Goal: Complete application form

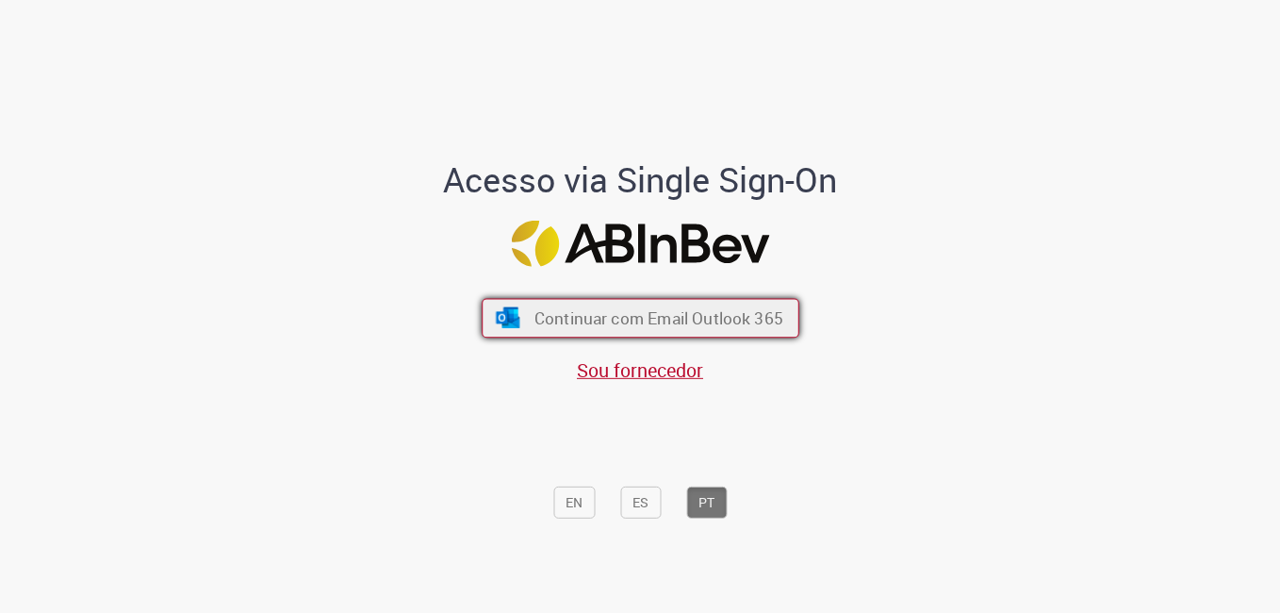
click at [744, 327] on span "Continuar com Email Outlook 365" at bounding box center [658, 318] width 249 height 22
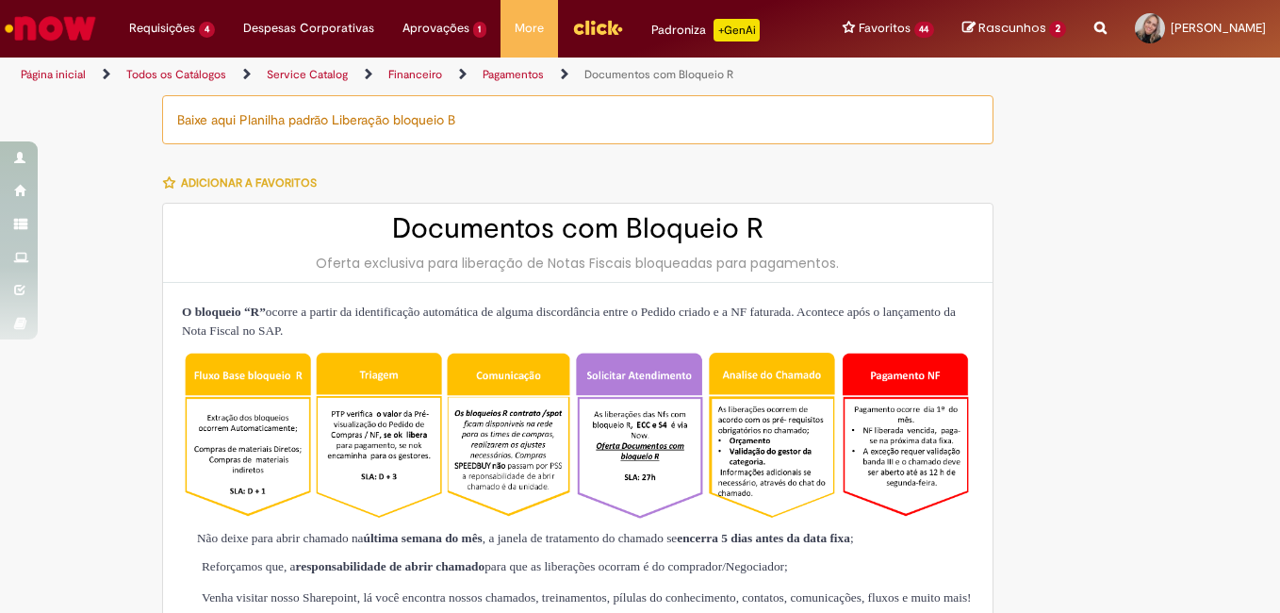
type input "**********"
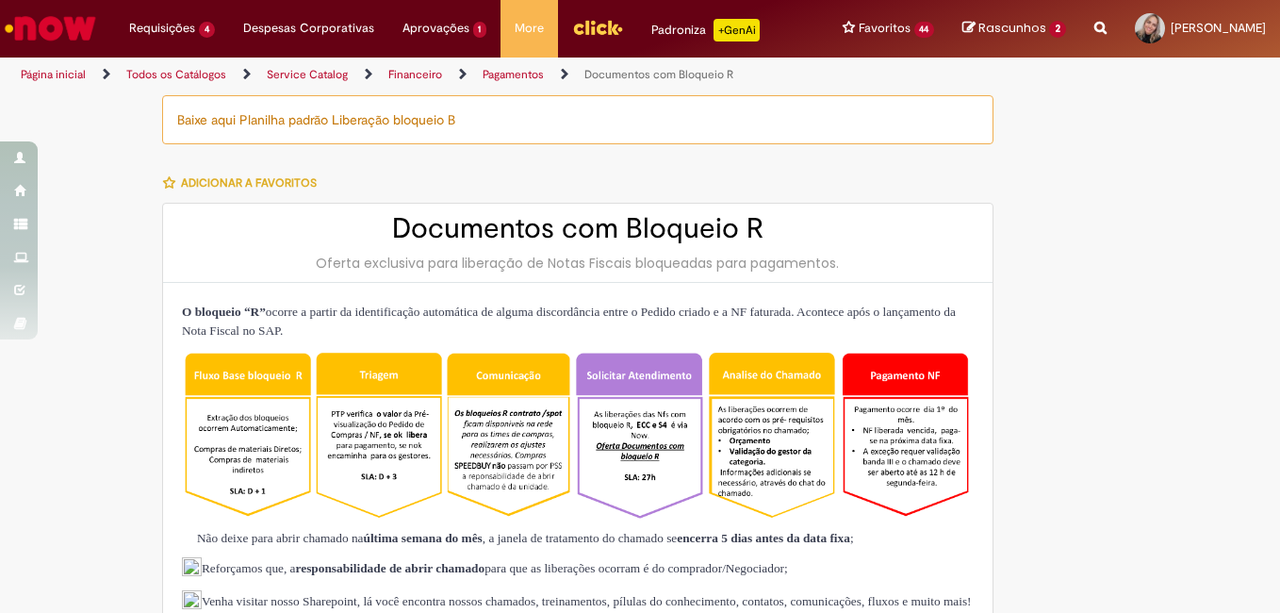
type input "**********"
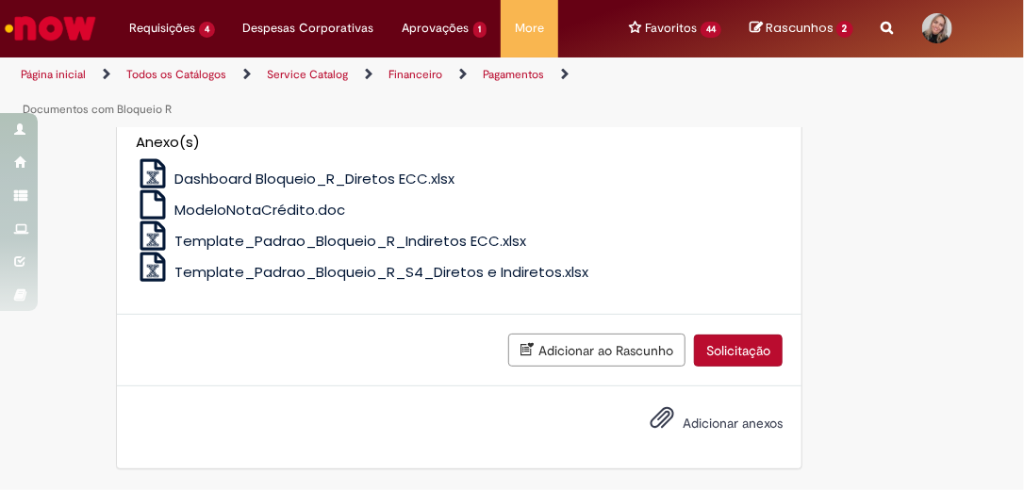
scroll to position [1749, 0]
